Goal: Task Accomplishment & Management: Complete application form

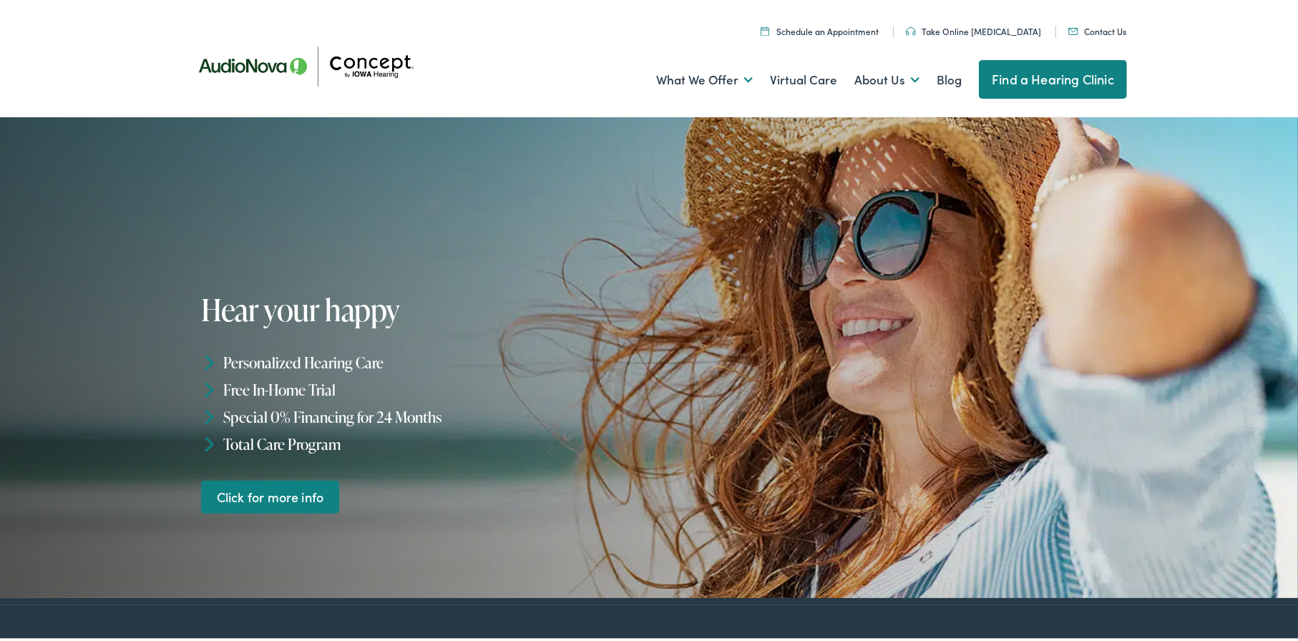
click at [1091, 26] on link "Contact Us" at bounding box center [1097, 28] width 58 height 12
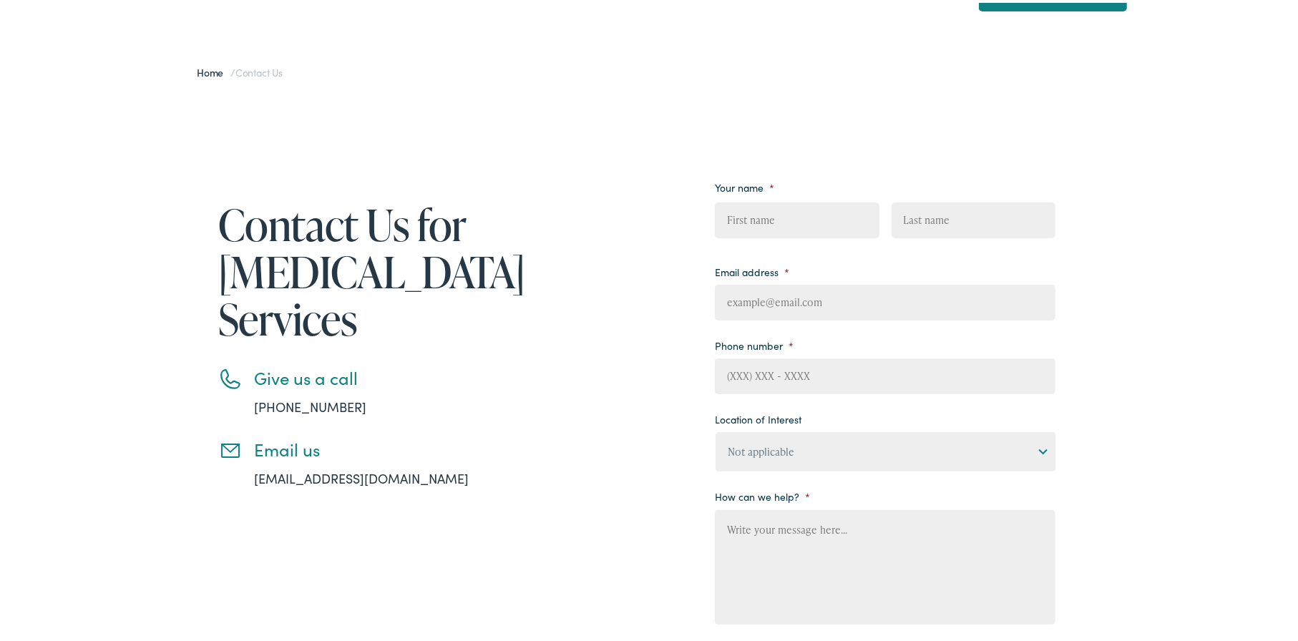
scroll to position [87, 0]
click at [779, 211] on input "First" at bounding box center [797, 218] width 164 height 36
type input "JASON"
type input "RETTLER"
type input "jason@premierrv.com"
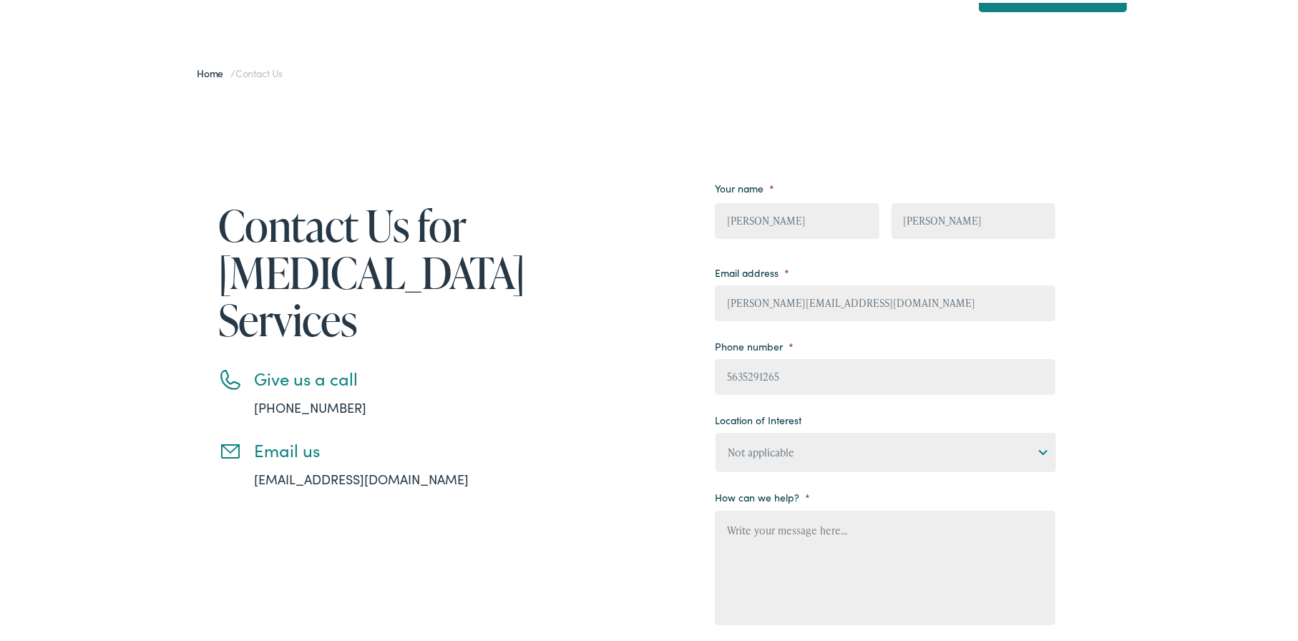
type input "(563) 529-1265"
click at [835, 301] on input "jason@premierrv.com" at bounding box center [885, 301] width 341 height 36
type input "jason.rettler@yahoo.com"
click at [1037, 449] on select "Not applicable Concept by Iowa Hearing, Ames Concept by Iowa Hearing, Cedar Rap…" at bounding box center [885, 449] width 341 height 39
select select "Concept by [US_STATE] Hearing, [GEOGRAPHIC_DATA]"
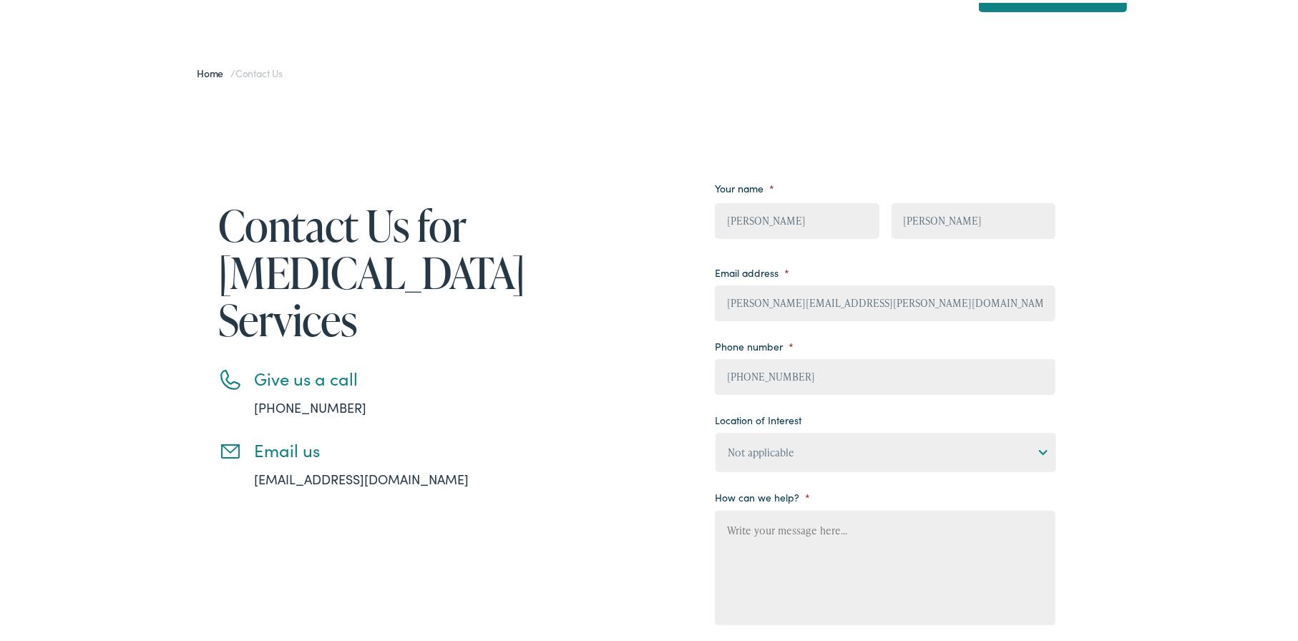
click at [715, 430] on select "Not applicable Concept by Iowa Hearing, Ames Concept by Iowa Hearing, Cedar Rap…" at bounding box center [885, 449] width 341 height 39
click at [797, 520] on textarea "How can we help? *" at bounding box center [885, 565] width 341 height 114
type textarea "j"
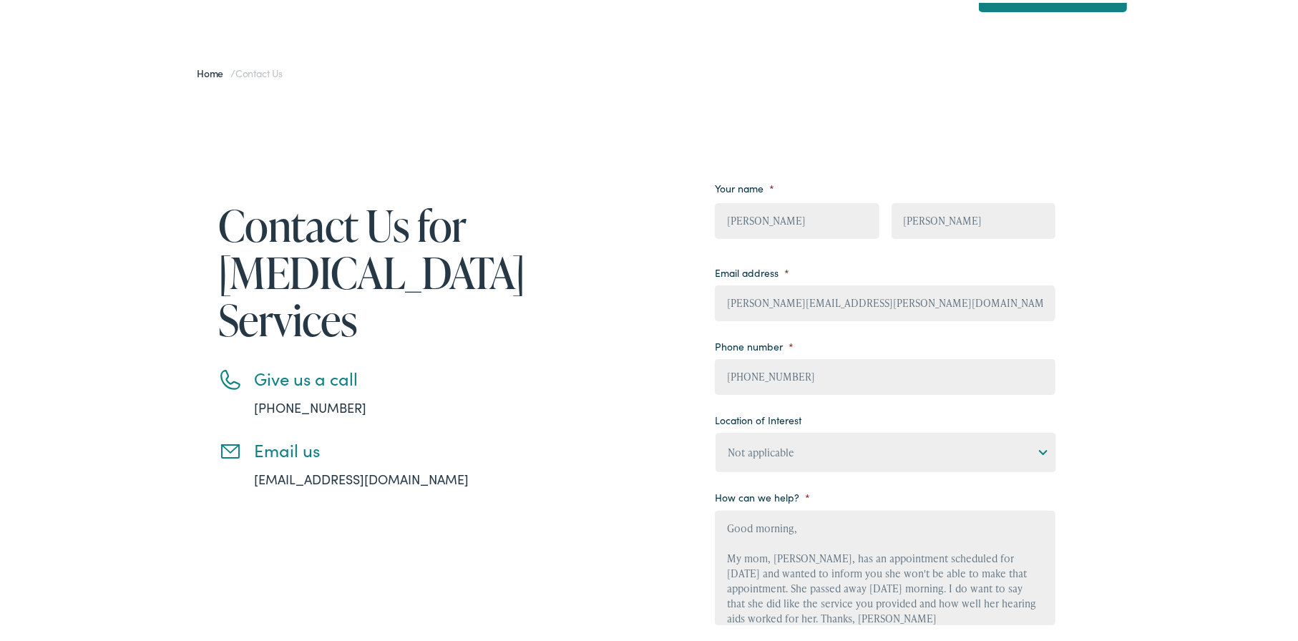
scroll to position [14, 0]
click at [793, 585] on textarea "Good morning, My mom, Ardis Rettler, has an appointment scheduled for Monday 10…" at bounding box center [885, 565] width 341 height 114
click at [867, 584] on textarea "Good morning, My mom, Ardis Rettler, has an appointment scheduled for Monday 10…" at bounding box center [885, 565] width 341 height 114
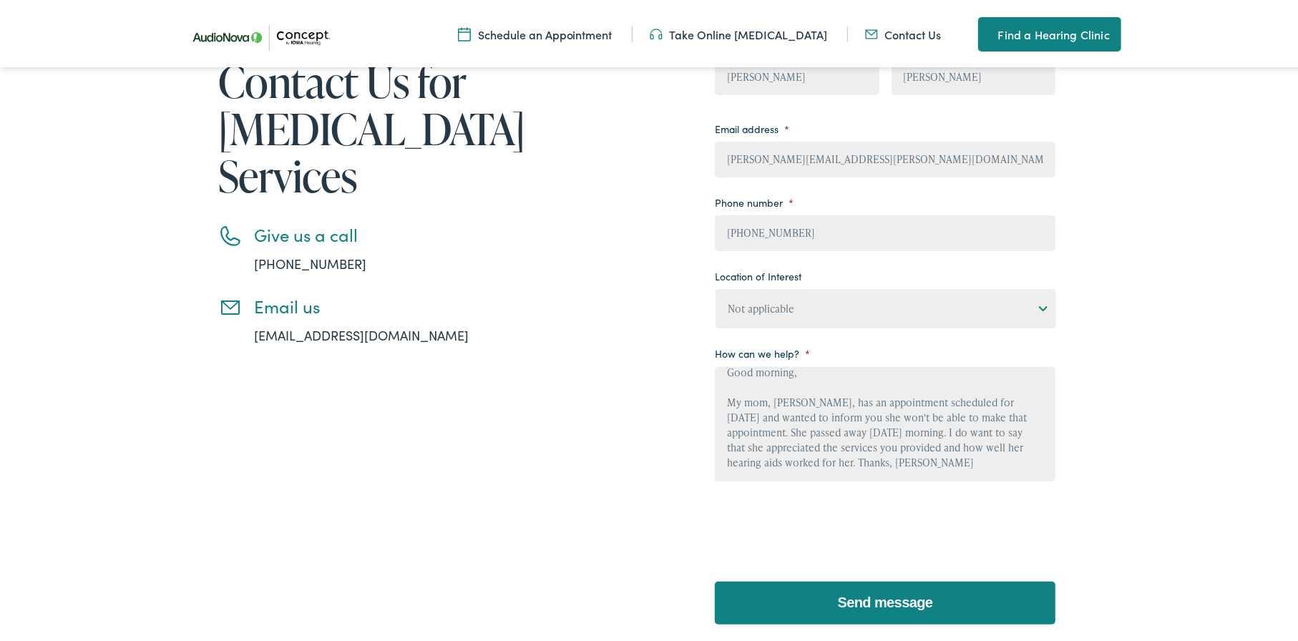
scroll to position [261, 0]
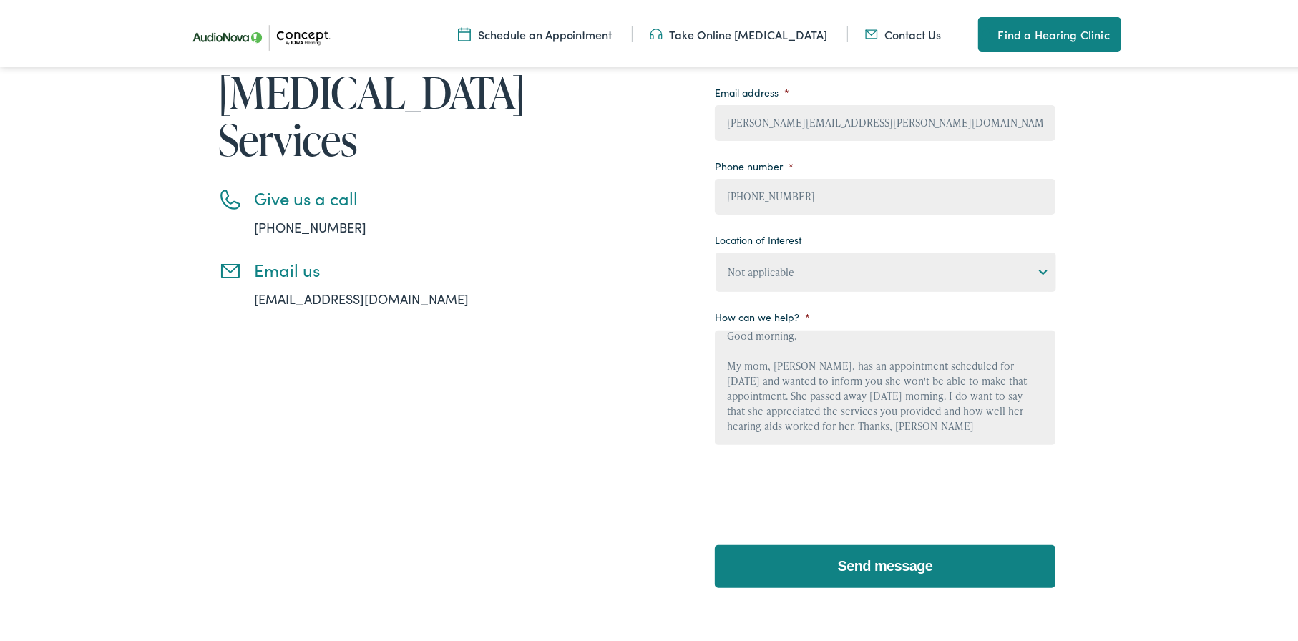
type textarea "Good morning, My mom, Ardis Rettler, has an appointment scheduled for Monday 10…"
click at [897, 555] on input "Send message" at bounding box center [885, 563] width 341 height 43
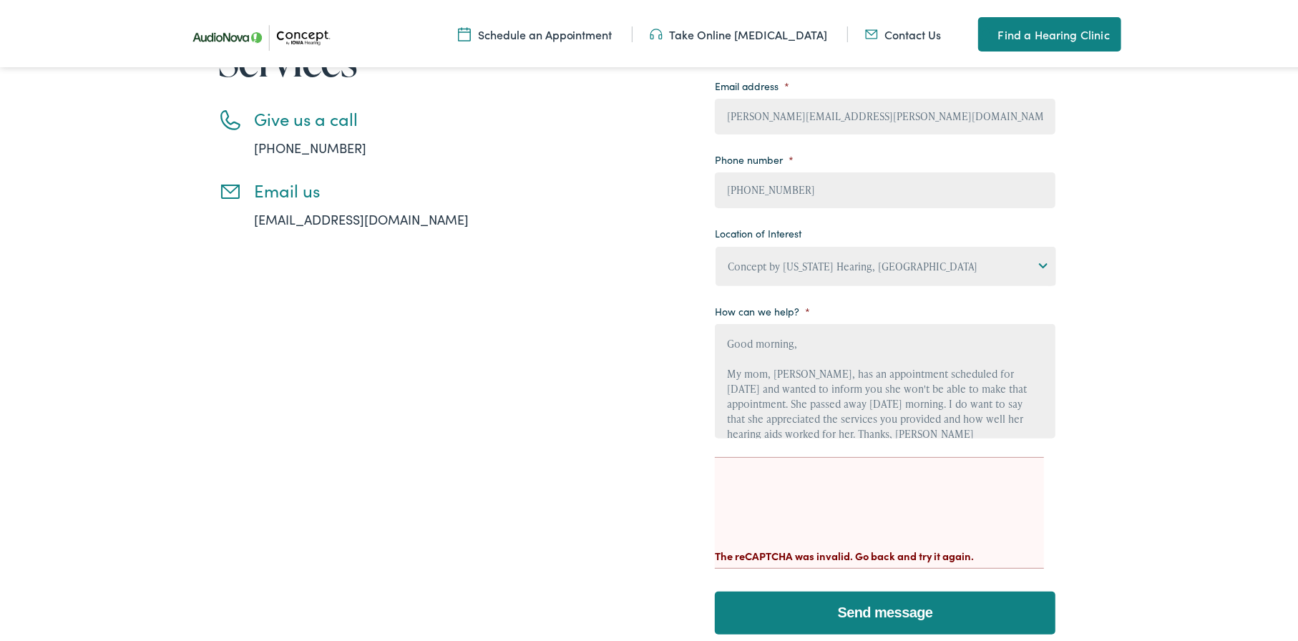
scroll to position [337, 0]
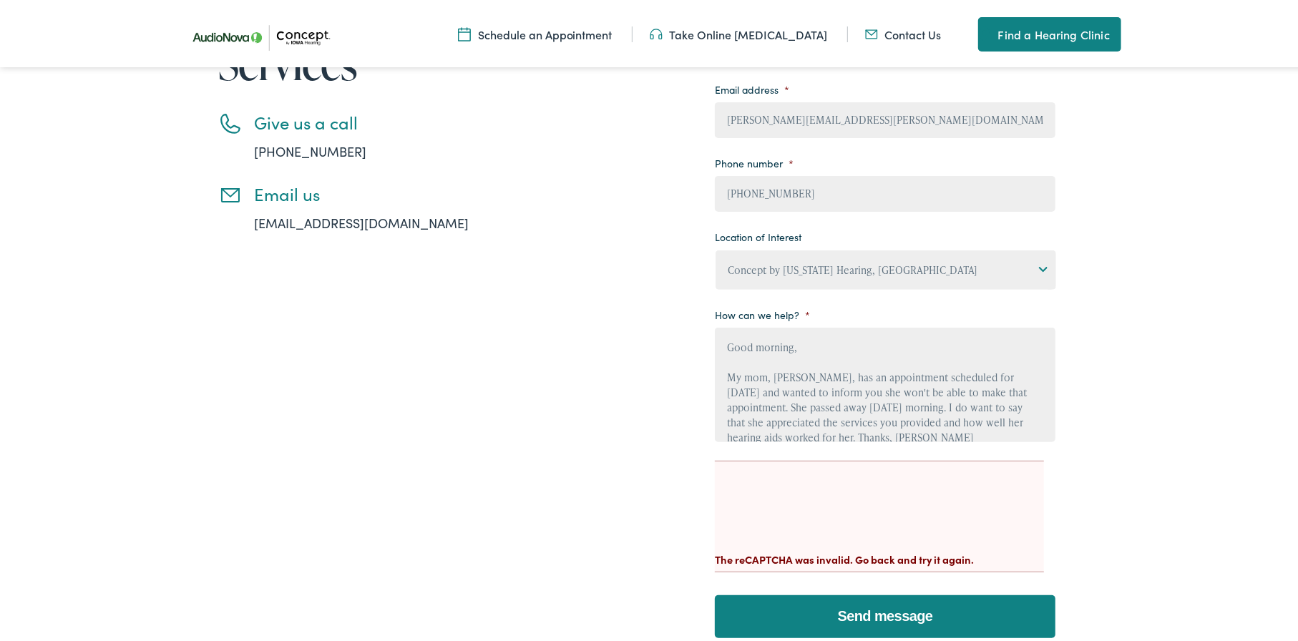
click at [972, 503] on div at bounding box center [879, 495] width 329 height 56
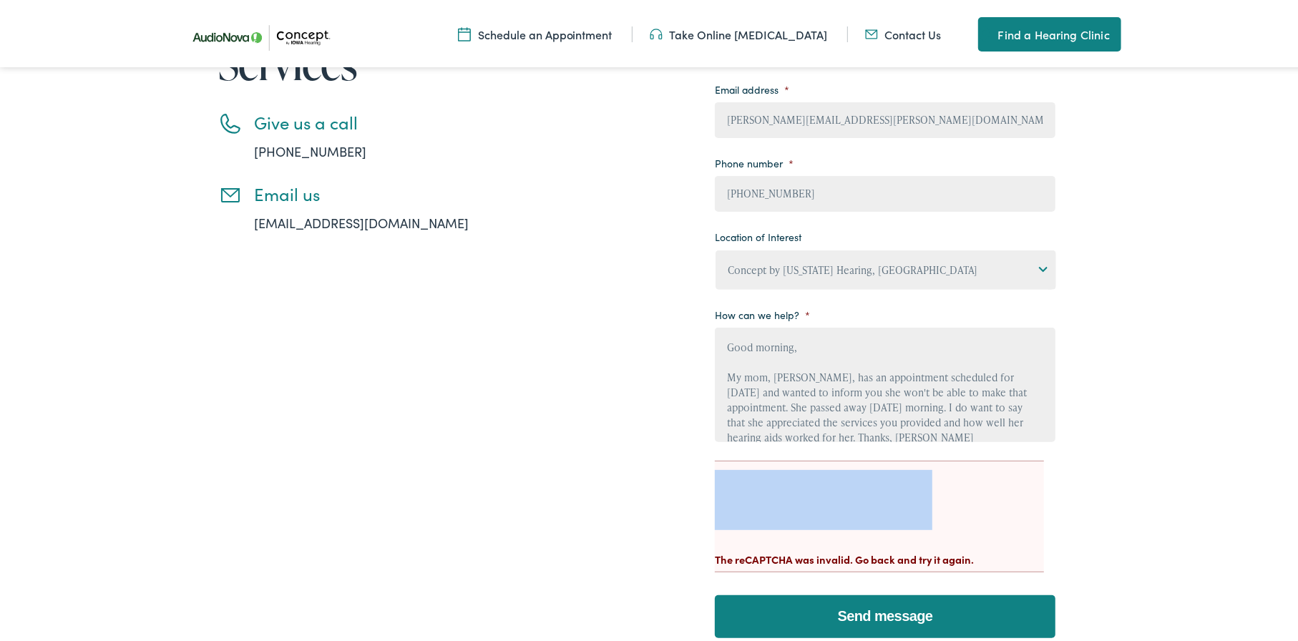
click at [972, 503] on div at bounding box center [879, 495] width 329 height 56
click at [895, 613] on input "Send message" at bounding box center [885, 613] width 341 height 43
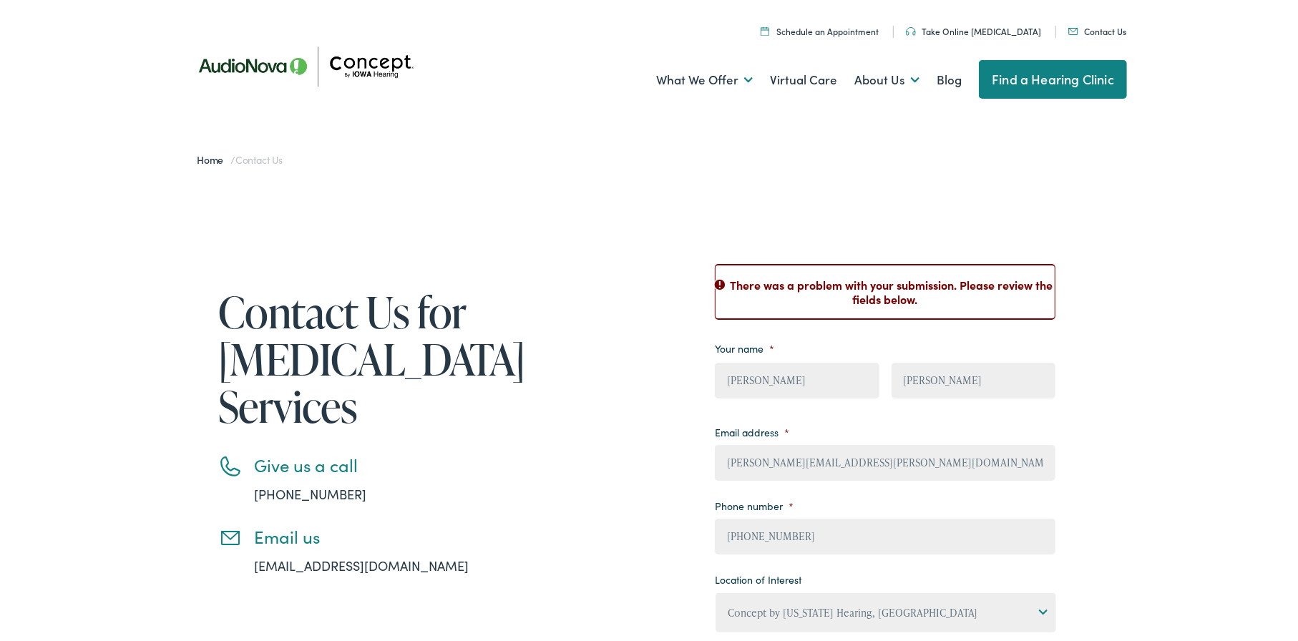
click at [1093, 29] on link "Contact Us" at bounding box center [1097, 28] width 58 height 12
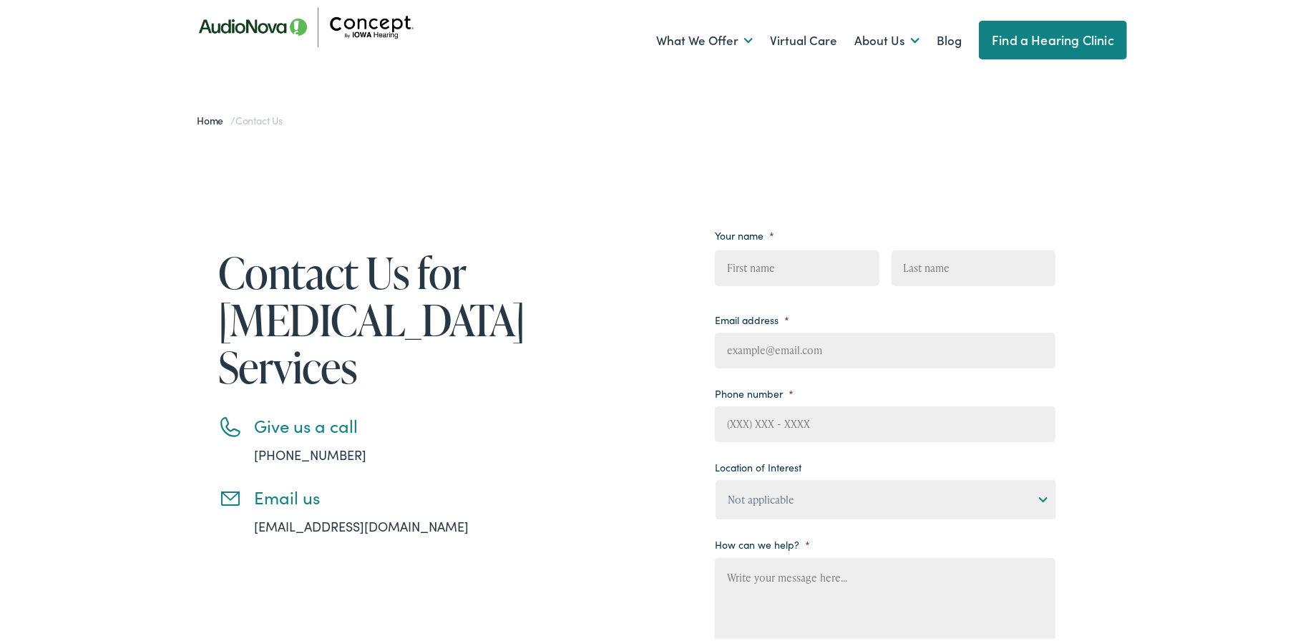
scroll to position [40, 0]
